Goal: Find specific page/section: Find specific page/section

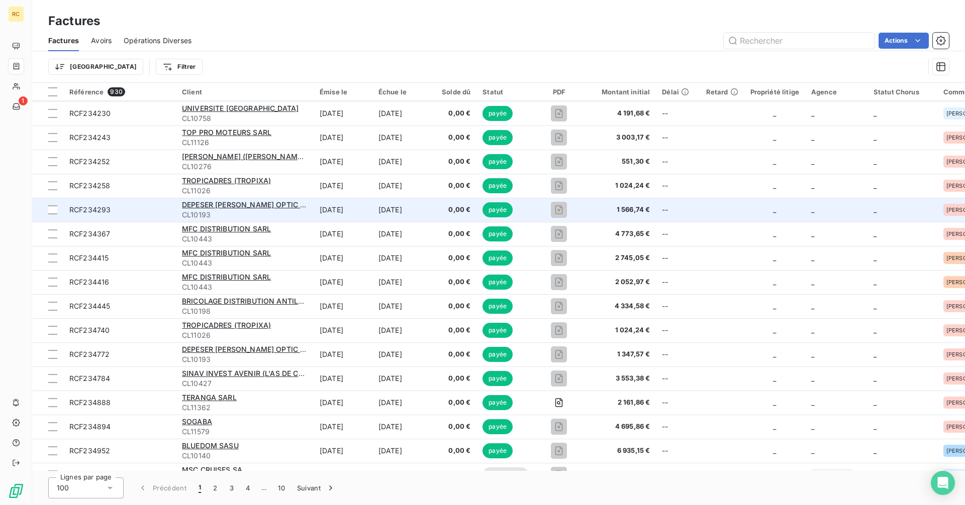
scroll to position [151, 0]
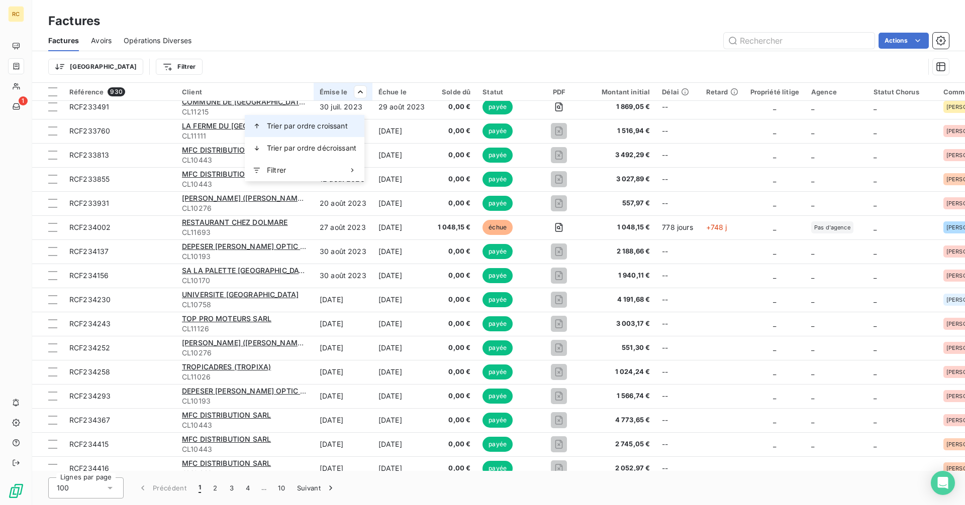
click at [348, 127] on span "Trier par ordre croissant" at bounding box center [307, 126] width 81 height 10
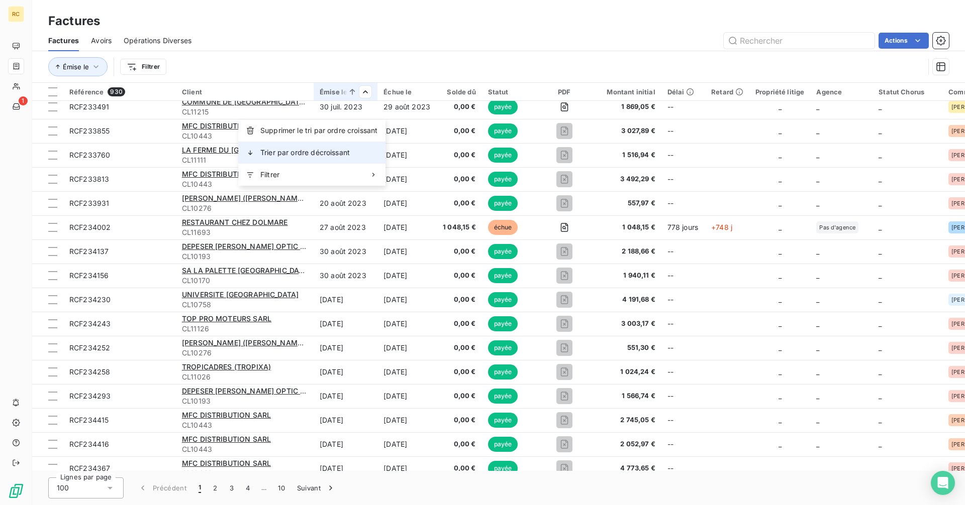
click at [367, 159] on div "Trier par ordre décroissant" at bounding box center [311, 153] width 147 height 22
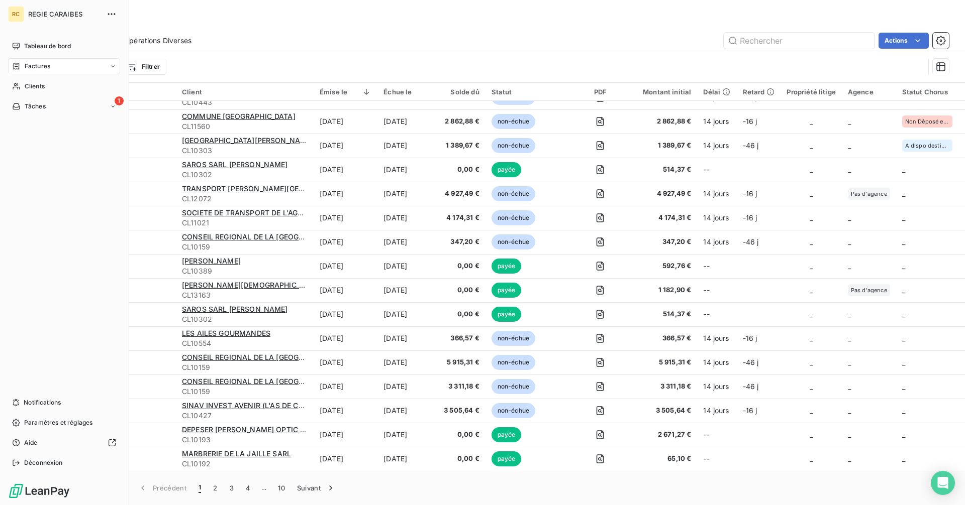
scroll to position [1658, 0]
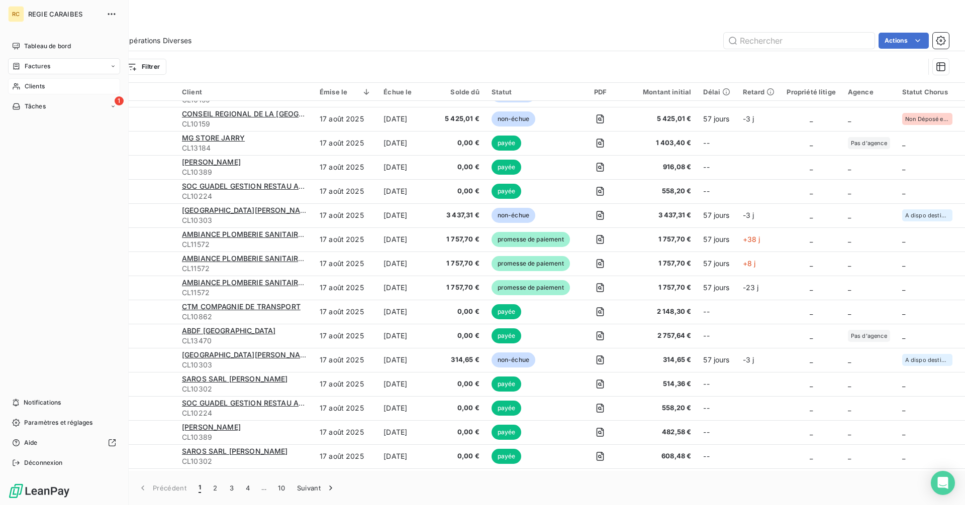
click at [56, 94] on div "Clients" at bounding box center [64, 86] width 112 height 16
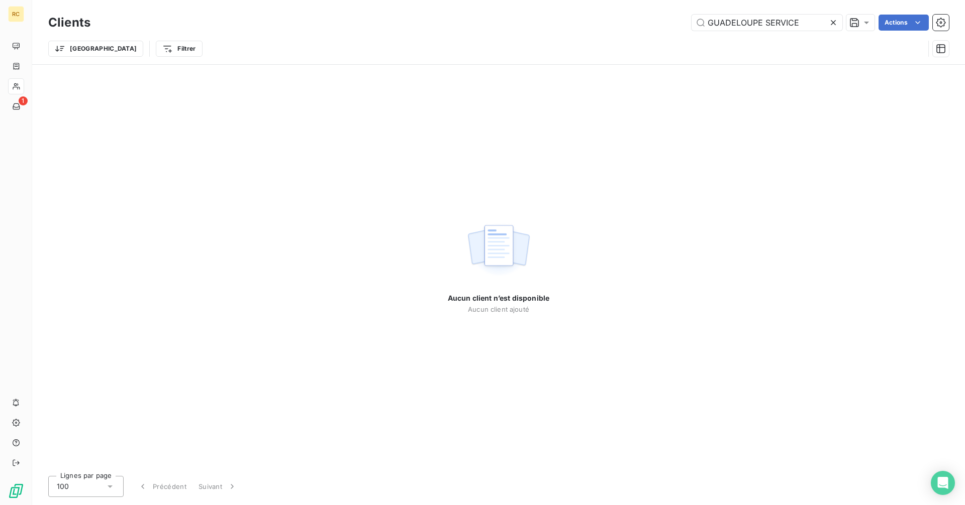
type input "GUADELOUPE SERVICE"
click at [828, 22] on icon at bounding box center [833, 23] width 10 height 10
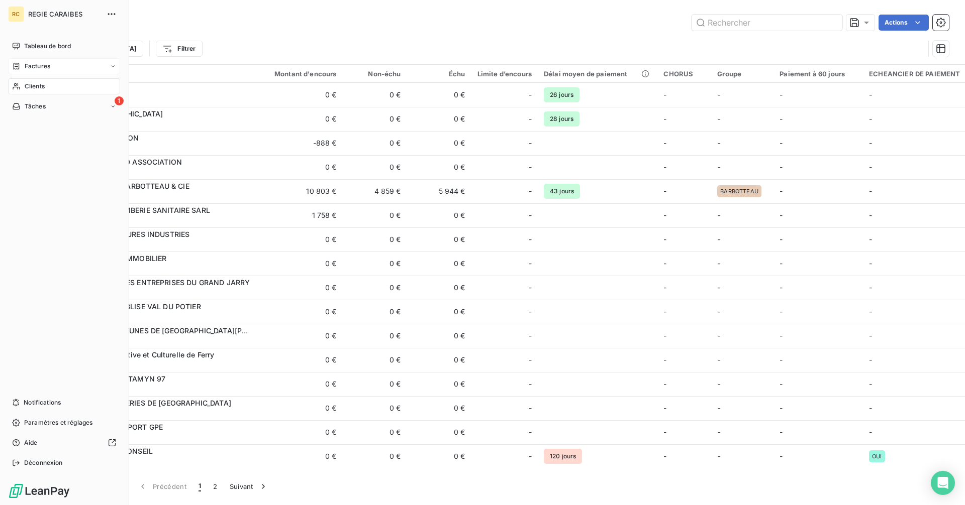
click at [31, 71] on span "Factures" at bounding box center [38, 66] width 26 height 9
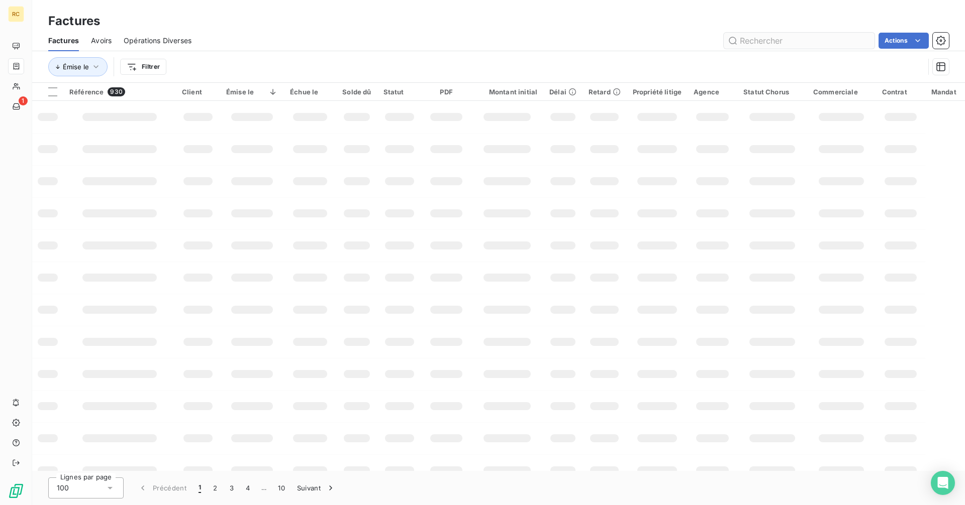
click at [772, 48] on input "text" at bounding box center [798, 41] width 151 height 16
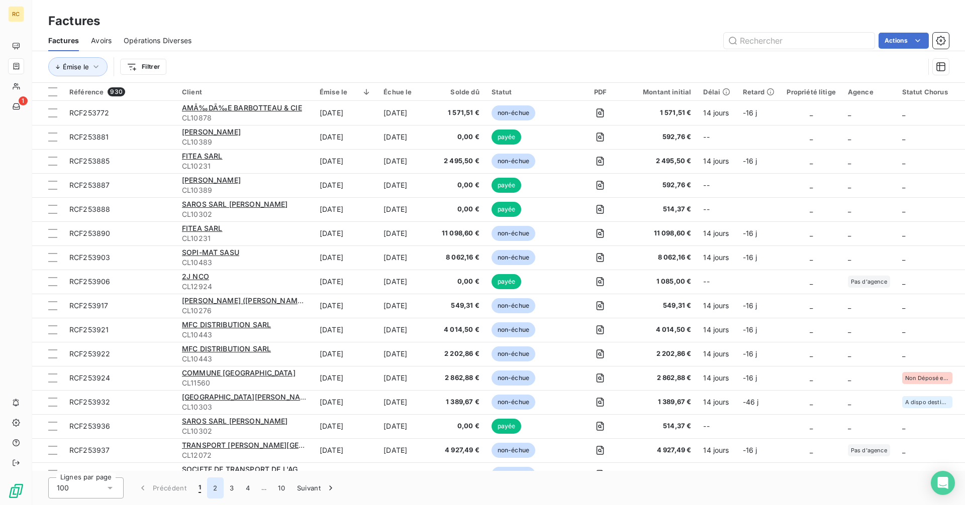
click at [223, 486] on button "2" at bounding box center [215, 488] width 16 height 21
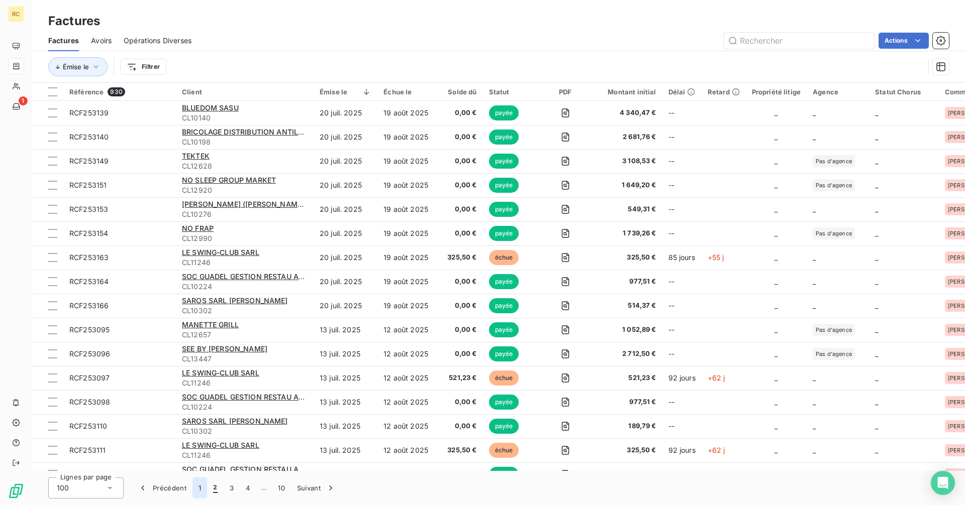
click at [207, 486] on button "1" at bounding box center [199, 488] width 15 height 21
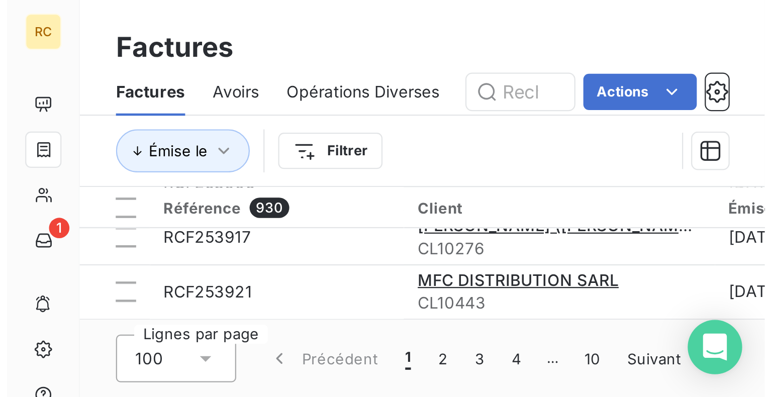
scroll to position [201, 0]
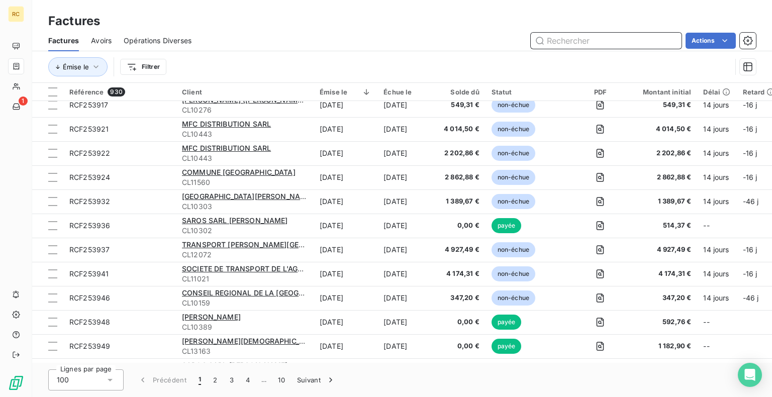
click at [622, 45] on input "text" at bounding box center [606, 41] width 151 height 16
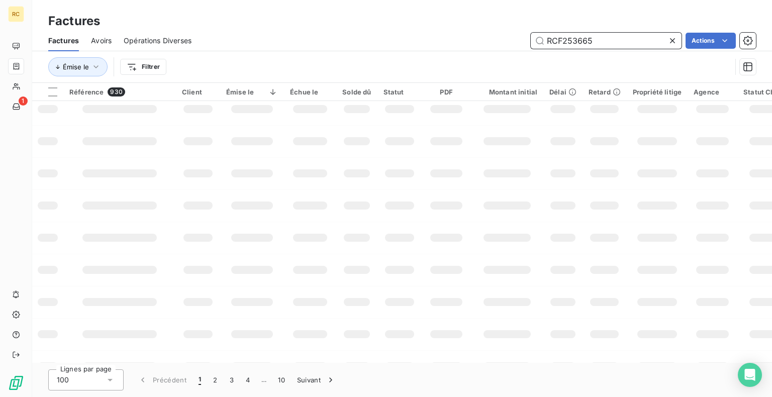
type input "RCF253665"
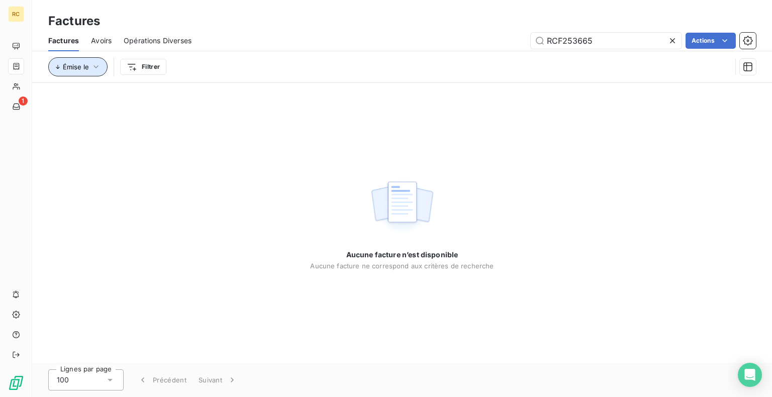
click at [101, 72] on icon "button" at bounding box center [96, 67] width 10 height 10
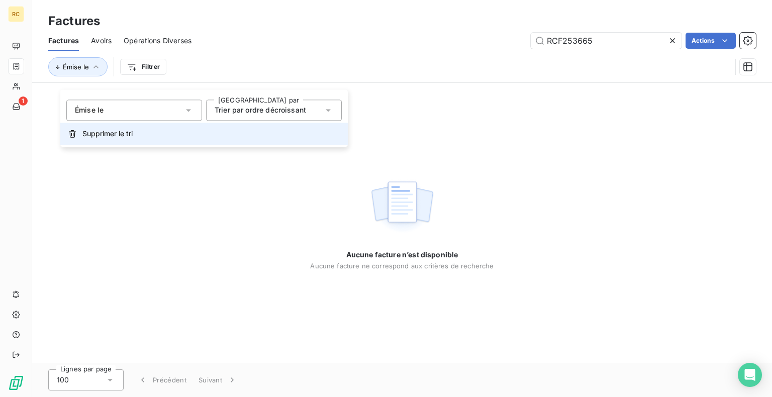
click at [131, 139] on span "Supprimer le tri" at bounding box center [107, 134] width 50 height 10
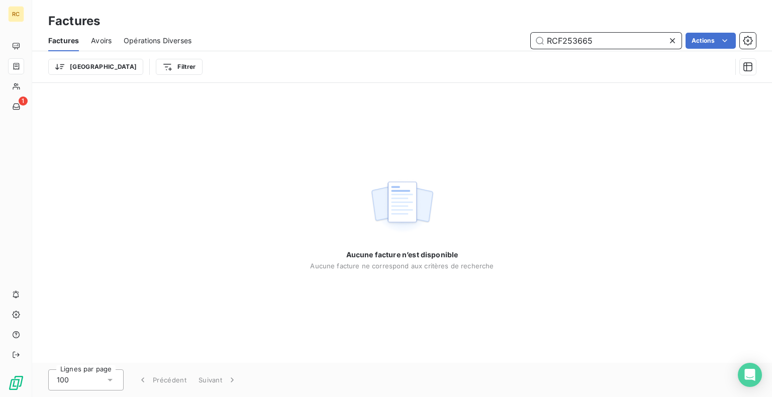
click at [623, 49] on input "RCF253665" at bounding box center [606, 41] width 151 height 16
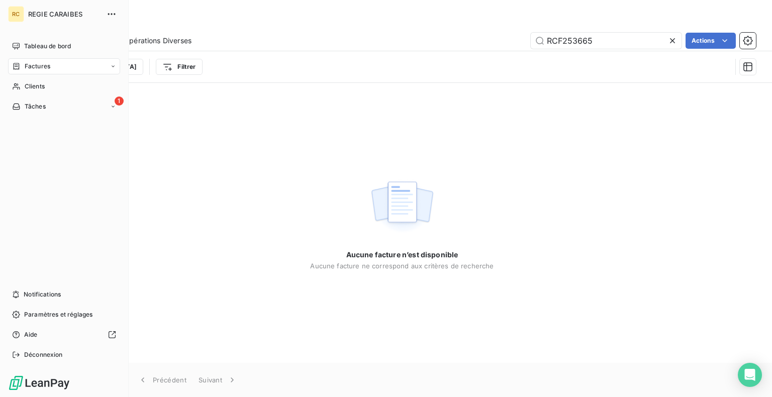
click at [116, 69] on icon at bounding box center [113, 66] width 6 height 6
click at [95, 94] on div "Factures" at bounding box center [70, 86] width 100 height 16
click at [65, 155] on div "Clients" at bounding box center [64, 147] width 112 height 16
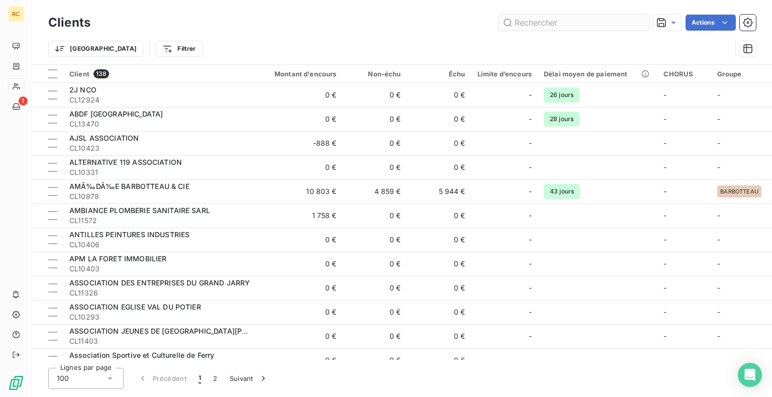
click at [547, 24] on input "text" at bounding box center [573, 23] width 151 height 16
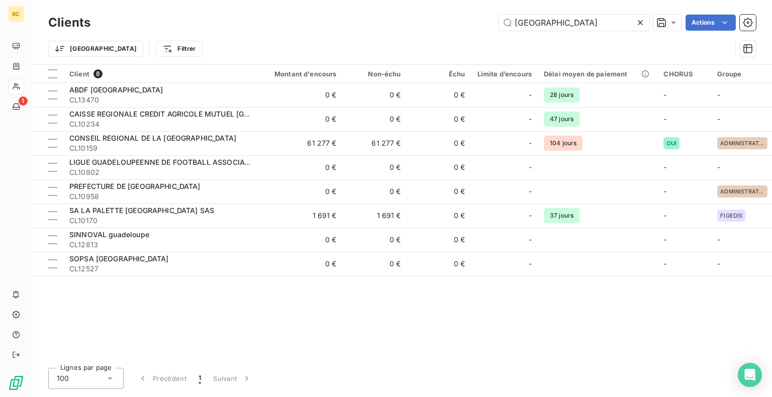
type input "[GEOGRAPHIC_DATA]"
